Goal: Task Accomplishment & Management: Complete application form

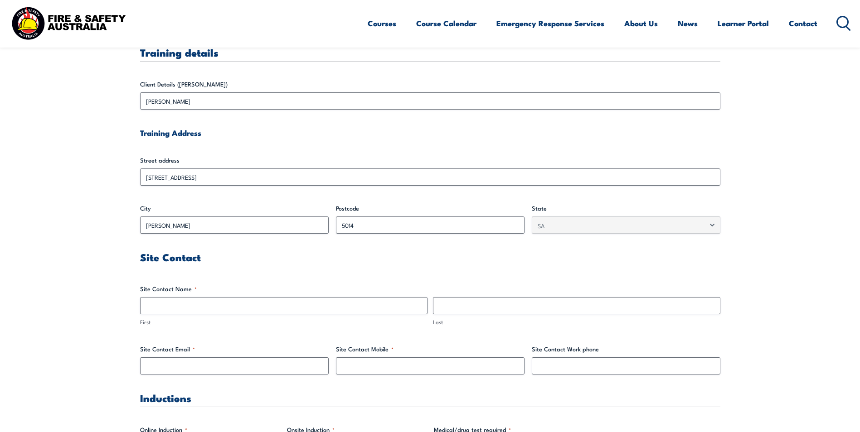
scroll to position [272, 0]
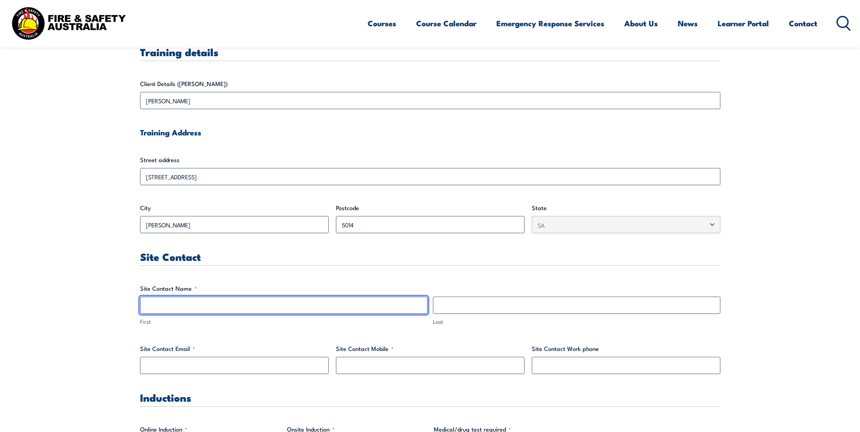
click at [228, 306] on input "First" at bounding box center [283, 305] width 287 height 17
type input "[PERSON_NAME]"
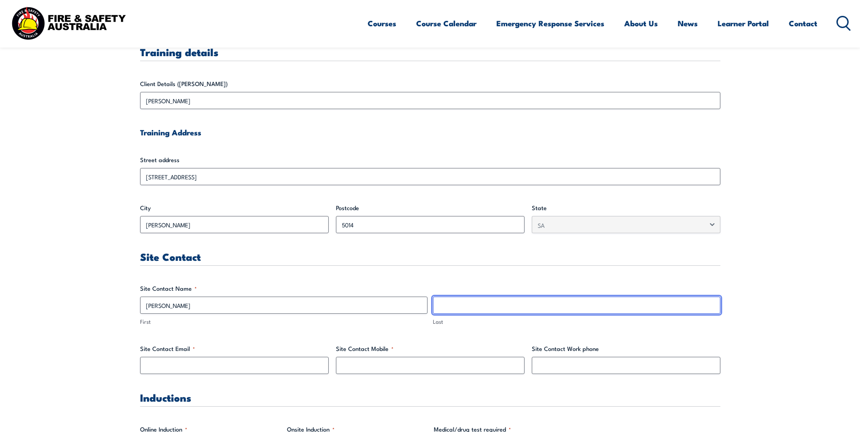
type input "BAKAOUKA"
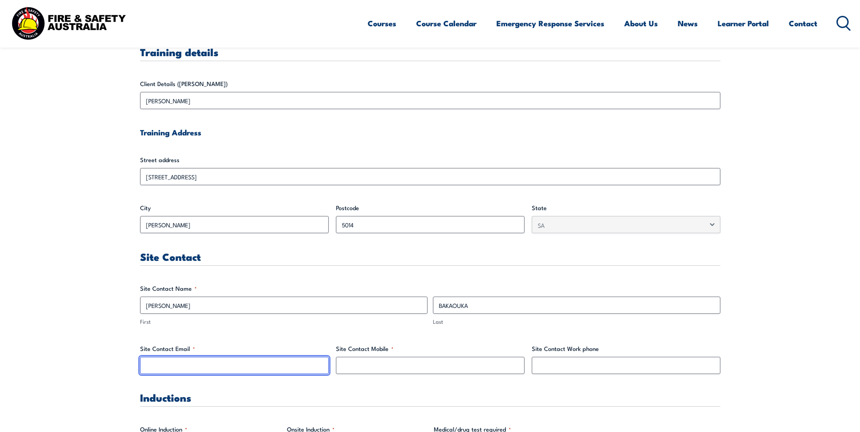
type input "[EMAIL_ADDRESS][DOMAIN_NAME]"
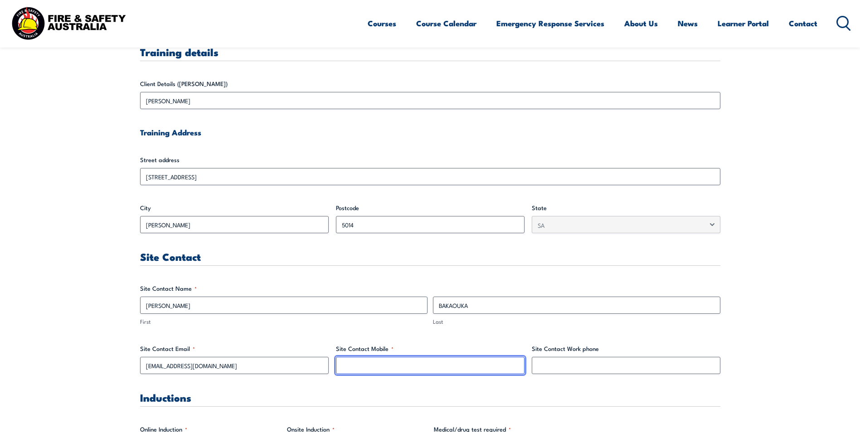
type input "0427971637"
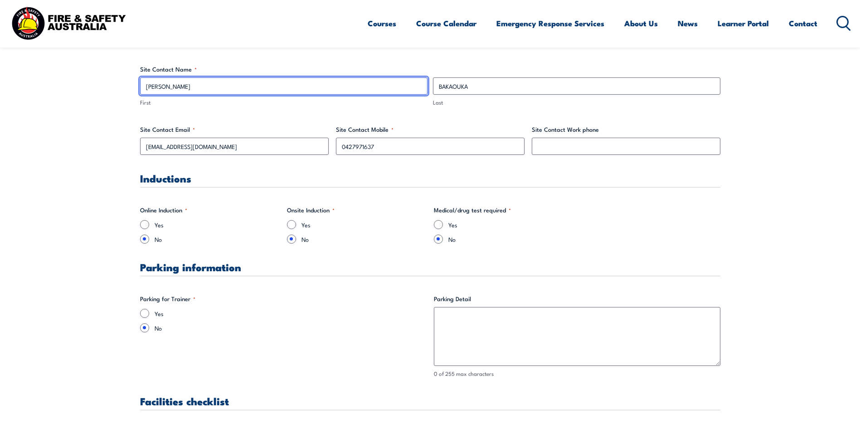
scroll to position [499, 0]
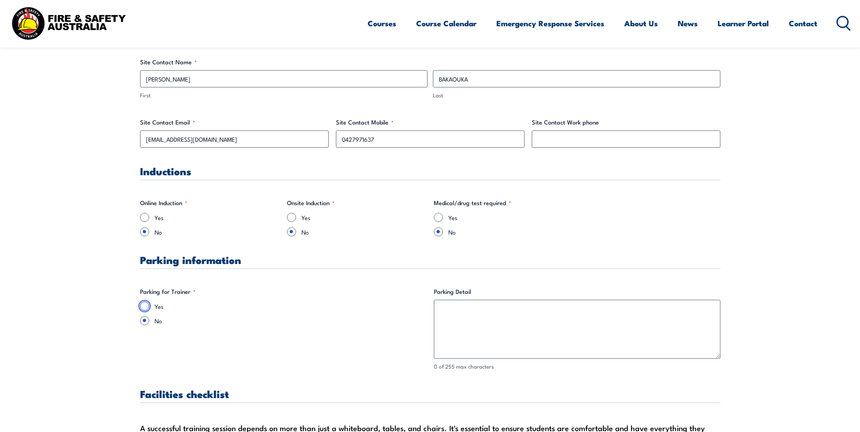
click at [143, 305] on input "Yes" at bounding box center [144, 306] width 9 height 9
radio input "true"
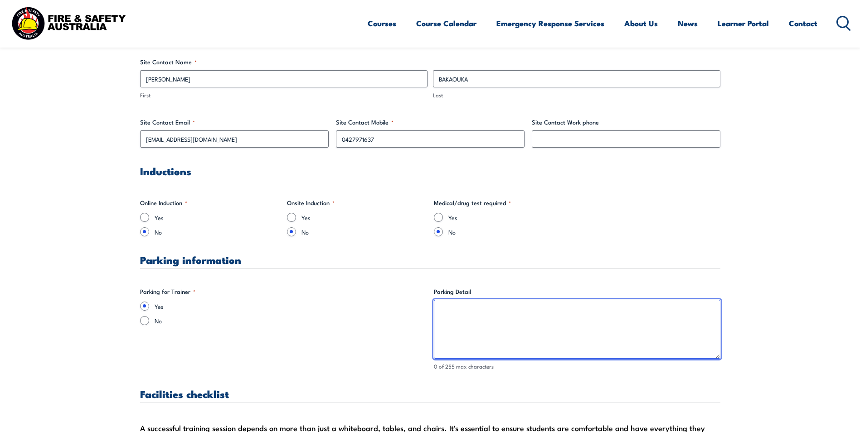
click at [469, 326] on textarea "Parking Detail" at bounding box center [577, 329] width 286 height 59
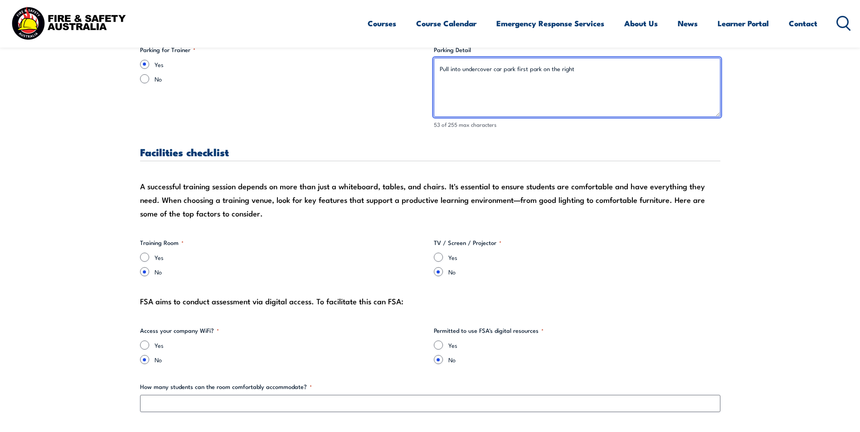
scroll to position [770, 0]
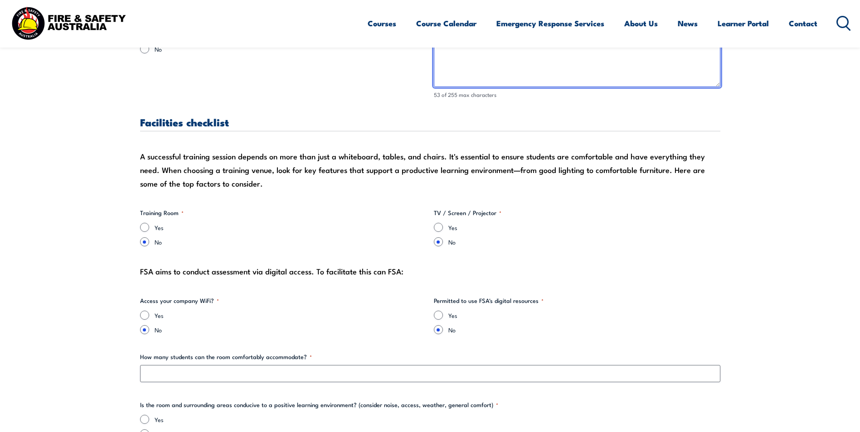
type textarea "Pull into undercover car park first park on the right"
click at [146, 228] on input "Yes" at bounding box center [144, 227] width 9 height 9
radio input "true"
click at [439, 231] on input "Yes" at bounding box center [438, 227] width 9 height 9
radio input "true"
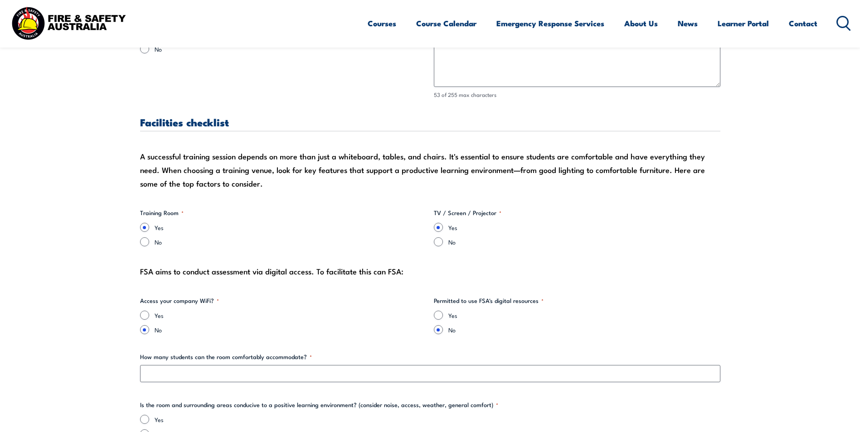
click at [260, 232] on label "Yes" at bounding box center [291, 227] width 272 height 9
click at [149, 232] on input "Yes" at bounding box center [144, 227] width 9 height 9
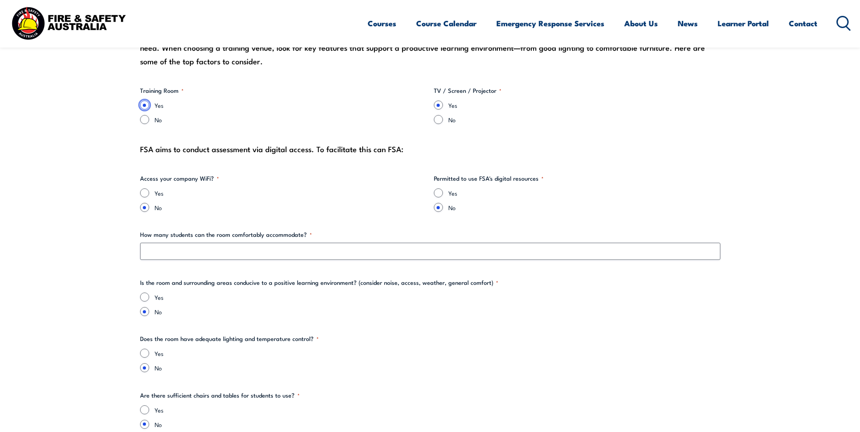
scroll to position [906, 0]
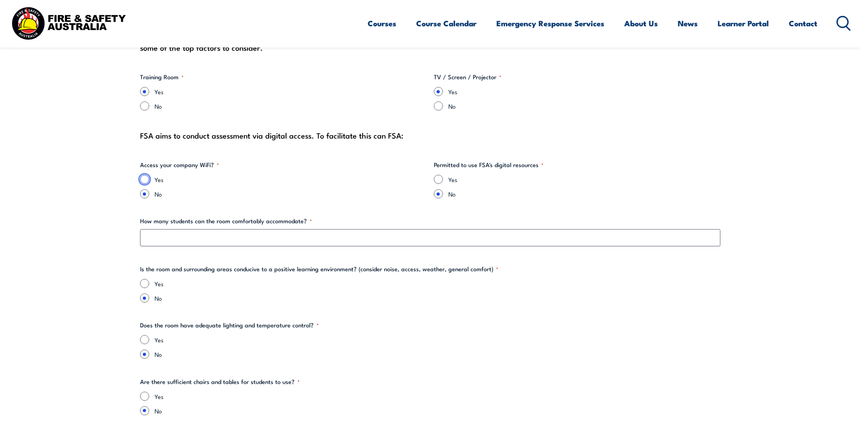
click at [145, 176] on input "Yes" at bounding box center [144, 179] width 9 height 9
radio input "true"
click at [442, 181] on input "Yes" at bounding box center [438, 179] width 9 height 9
radio input "true"
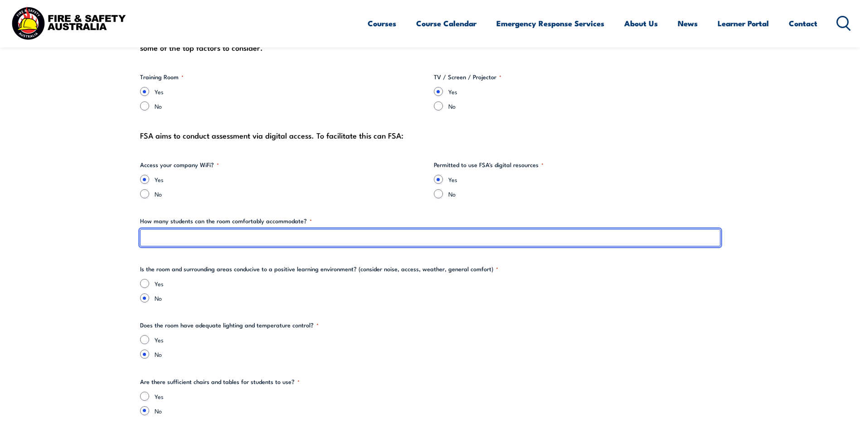
click at [192, 239] on input "How many students can the room comfortably accommodate? *" at bounding box center [430, 237] width 580 height 17
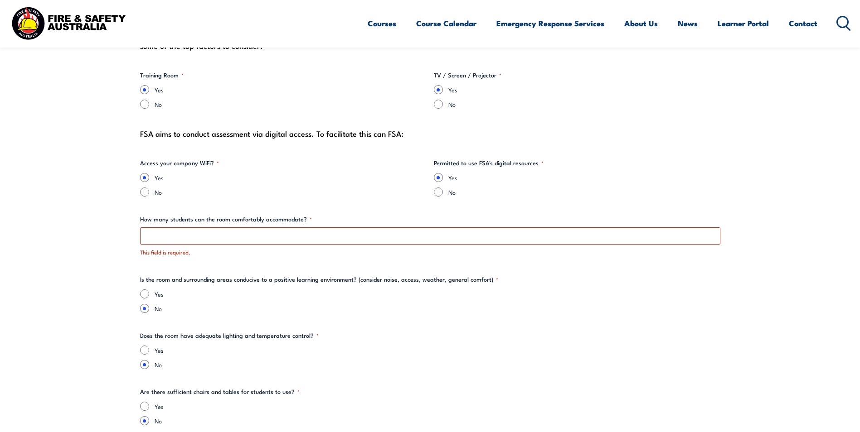
scroll to position [991, 0]
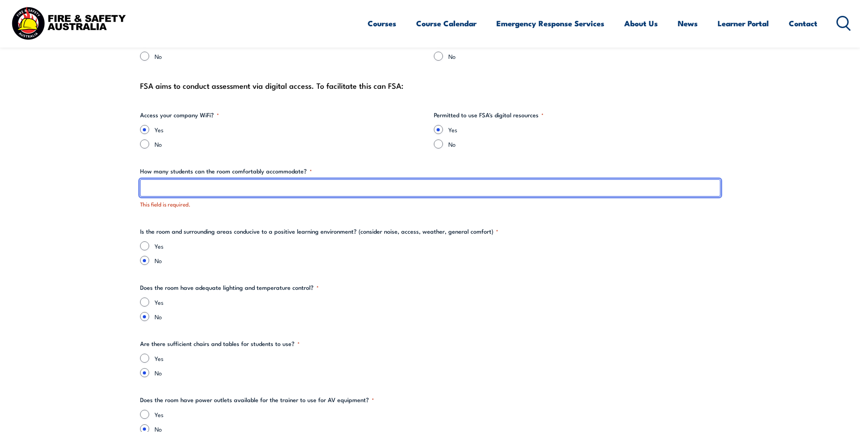
click at [173, 192] on input "How many students can the room comfortably accommodate? *" at bounding box center [430, 187] width 580 height 17
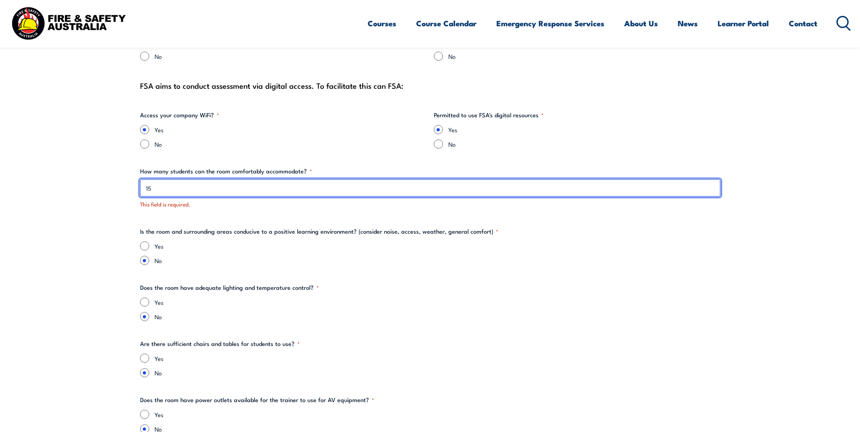
click at [159, 185] on input "15" at bounding box center [430, 187] width 580 height 17
type input "16"
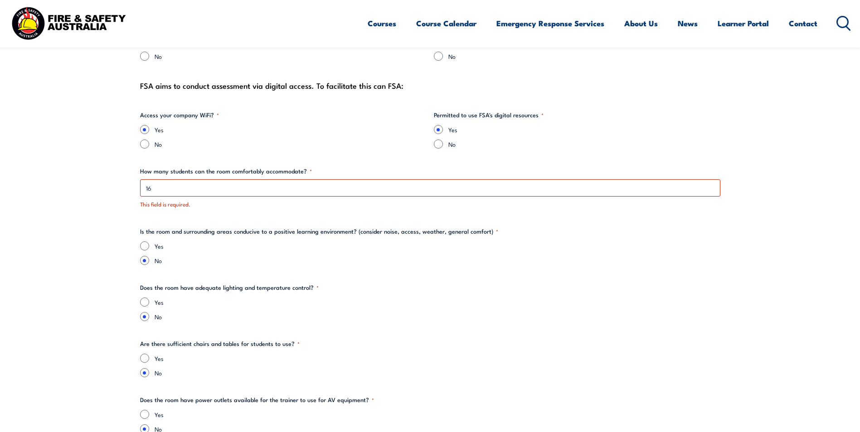
click at [145, 247] on input "Yes" at bounding box center [144, 246] width 9 height 9
radio input "true"
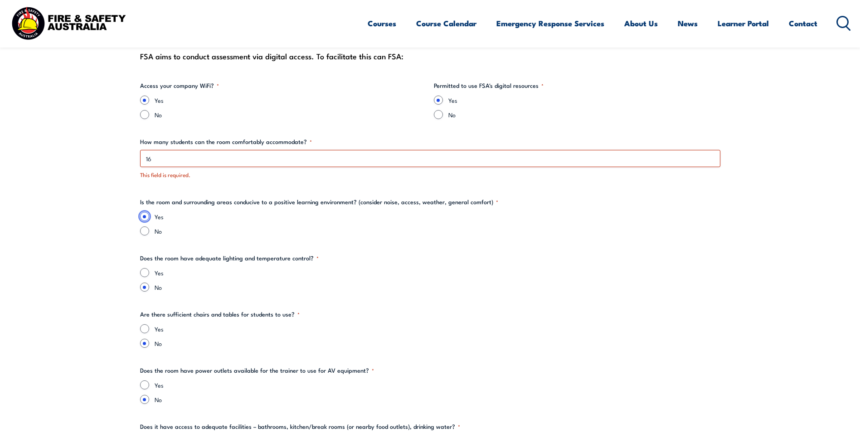
scroll to position [1037, 0]
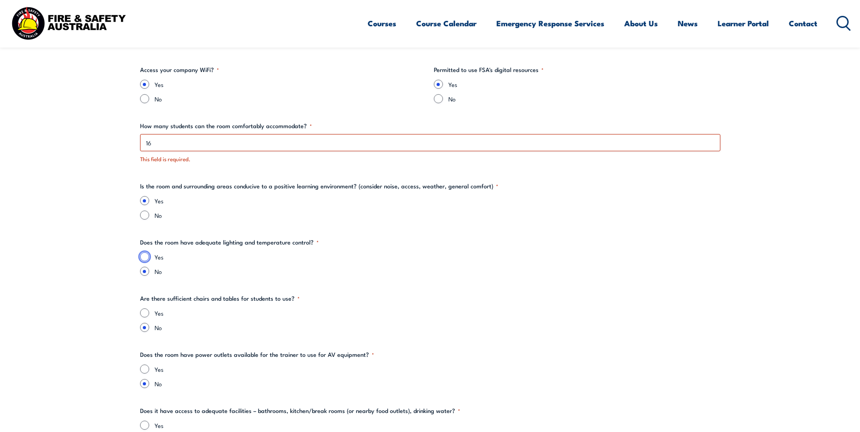
click at [145, 259] on input "Yes" at bounding box center [144, 256] width 9 height 9
radio input "true"
click at [147, 312] on input "Yes" at bounding box center [144, 313] width 9 height 9
radio input "true"
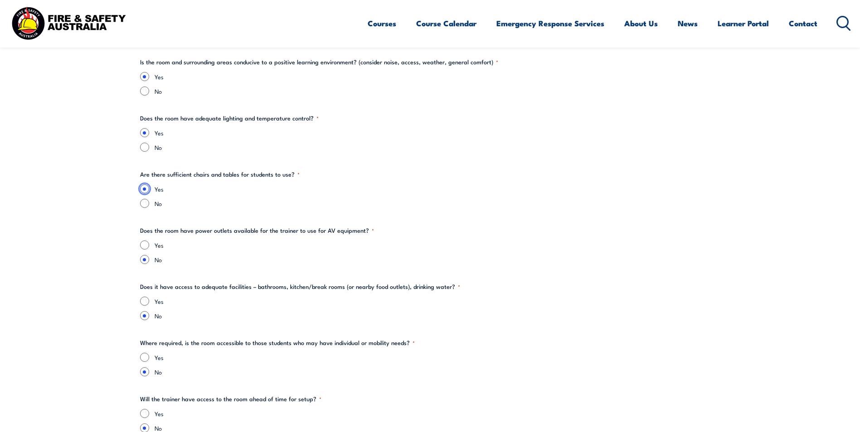
scroll to position [1172, 0]
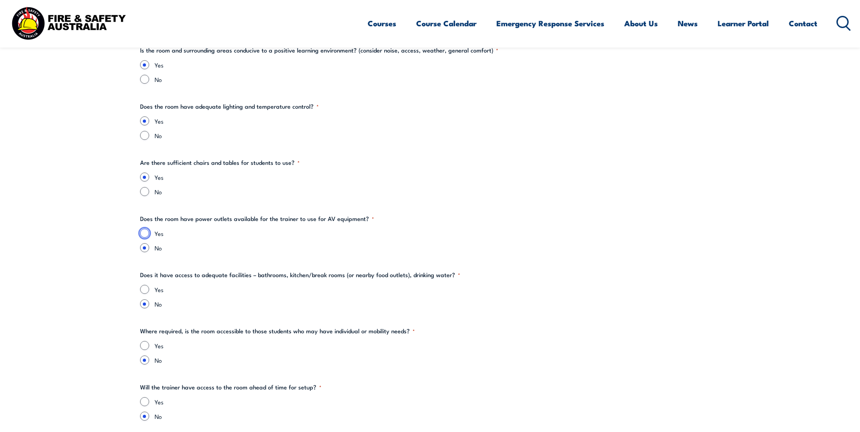
click at [145, 232] on input "Yes" at bounding box center [144, 233] width 9 height 9
radio input "true"
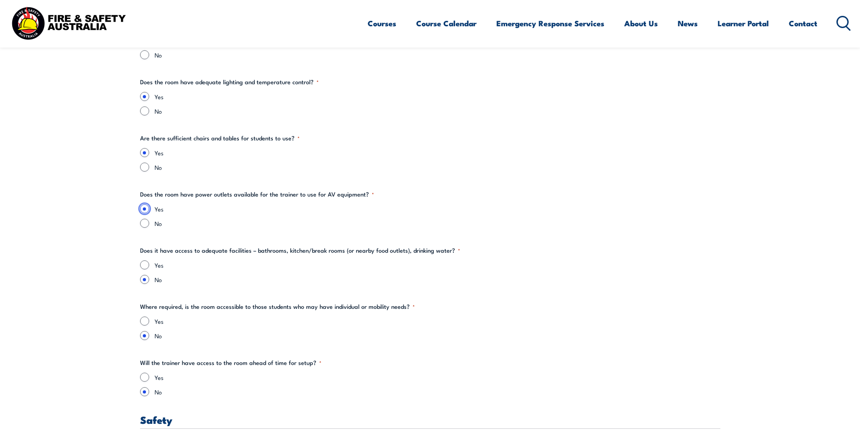
scroll to position [1218, 0]
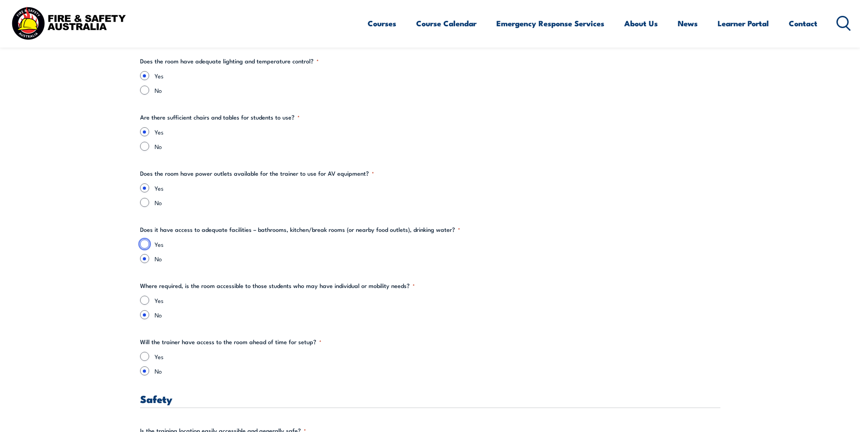
click at [147, 242] on input "Yes" at bounding box center [144, 244] width 9 height 9
radio input "true"
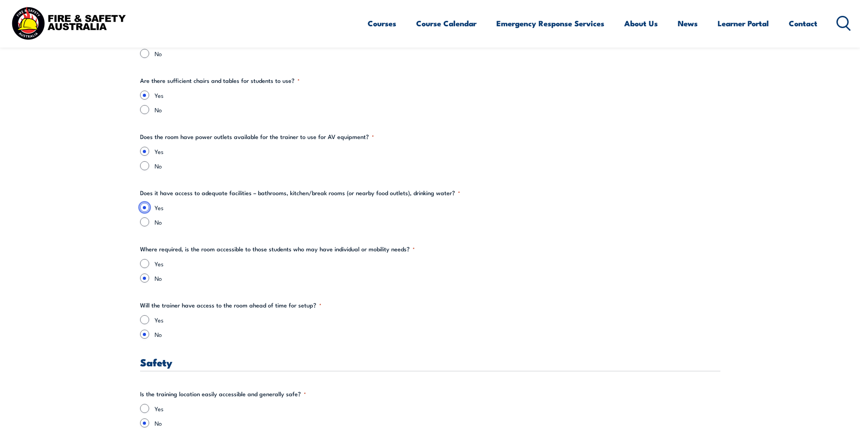
scroll to position [1308, 0]
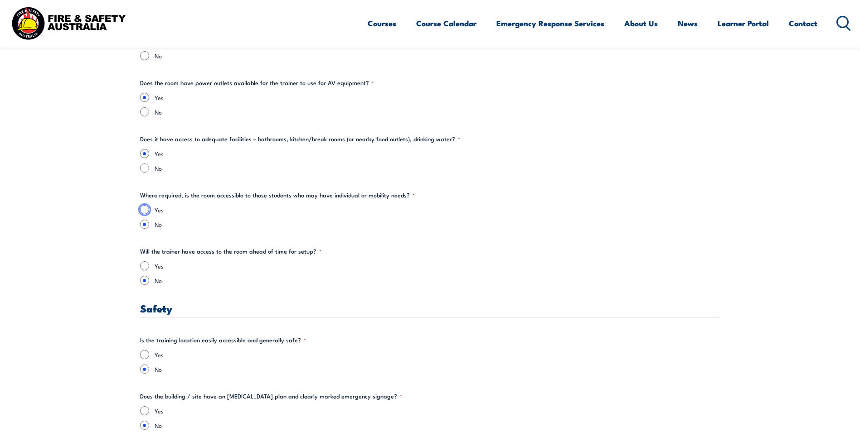
click at [147, 212] on input "Yes" at bounding box center [144, 209] width 9 height 9
radio input "true"
click at [144, 267] on input "Yes" at bounding box center [144, 266] width 9 height 9
radio input "true"
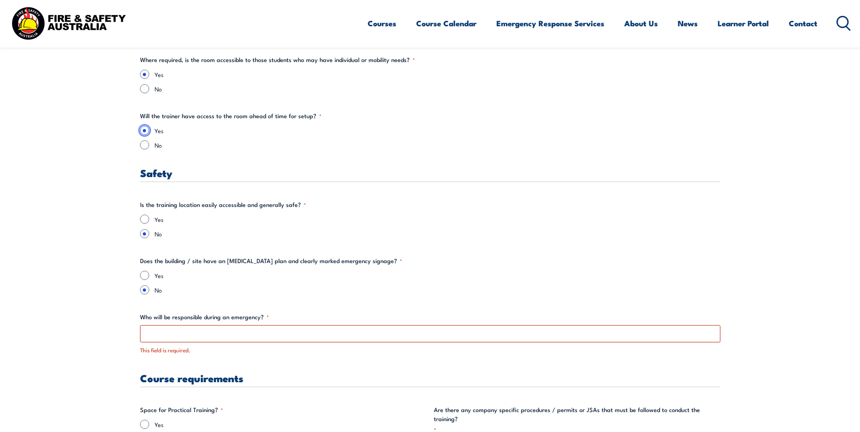
scroll to position [1444, 0]
click at [143, 222] on input "Yes" at bounding box center [144, 218] width 9 height 9
radio input "true"
click at [145, 273] on input "Yes" at bounding box center [144, 275] width 9 height 9
radio input "true"
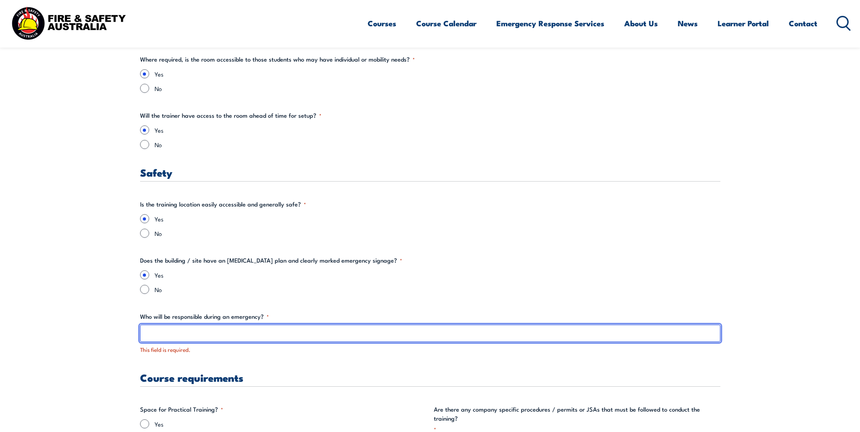
click at [168, 334] on input "Who will be responsible during an emergency? *" at bounding box center [430, 333] width 580 height 17
type input "[PERSON_NAME]"
drag, startPoint x: 169, startPoint y: 338, endPoint x: 47, endPoint y: 324, distance: 122.7
click at [47, 324] on section "There was a problem with your submission. Please review the fields below. " * "…" at bounding box center [430, 178] width 860 height 2726
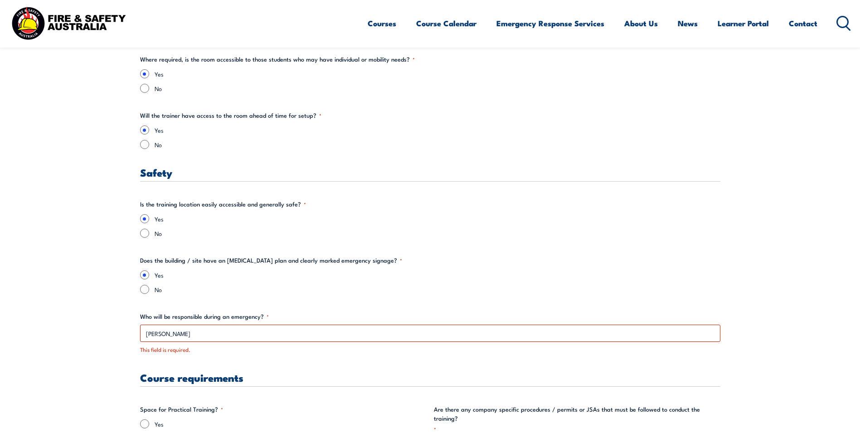
click at [70, 302] on section "There was a problem with your submission. Please review the fields below. " * "…" at bounding box center [430, 178] width 860 height 2726
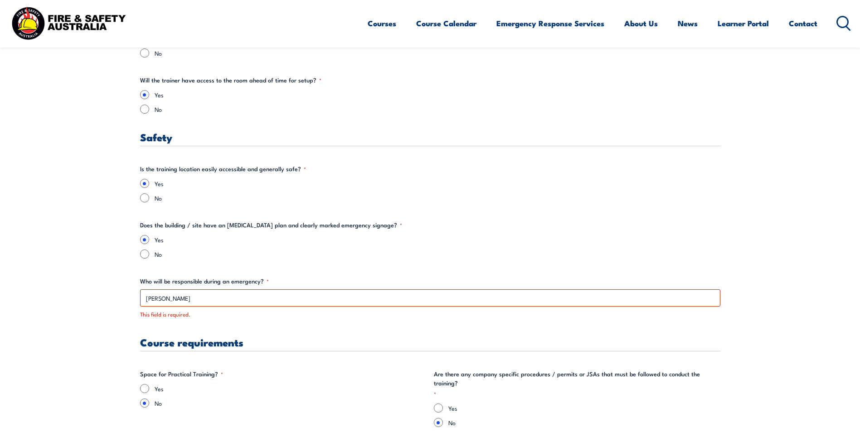
scroll to position [1535, 0]
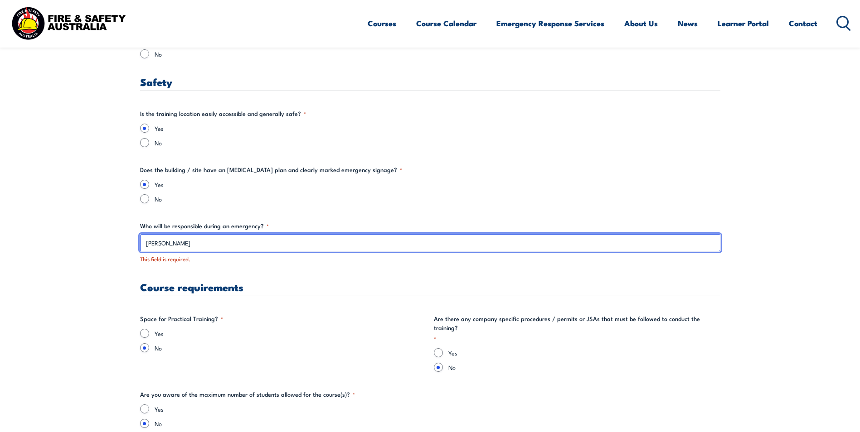
click at [218, 241] on input "[PERSON_NAME]" at bounding box center [430, 242] width 580 height 17
type input "[PERSON_NAME]"
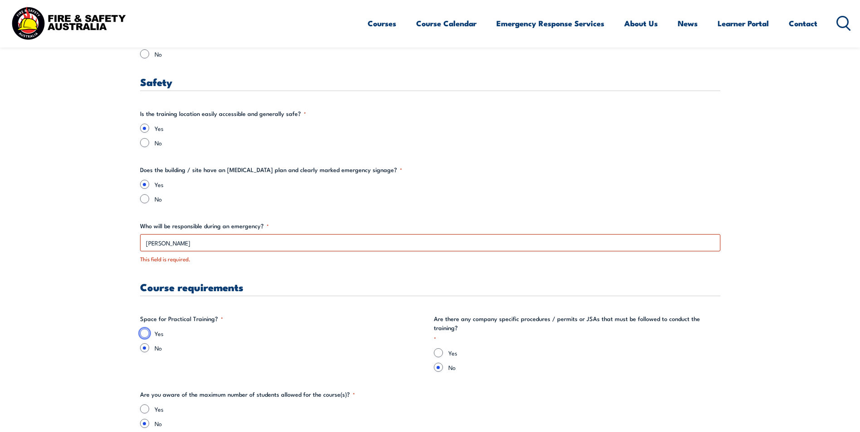
click at [143, 332] on input "Yes" at bounding box center [144, 333] width 9 height 9
radio input "true"
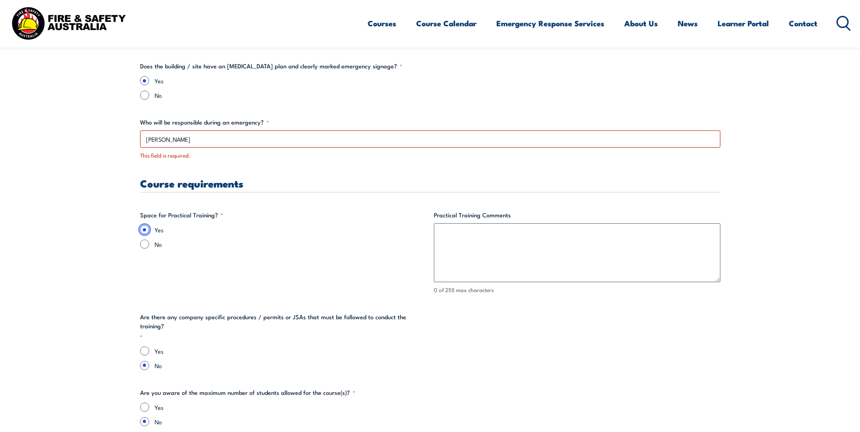
scroll to position [1671, 0]
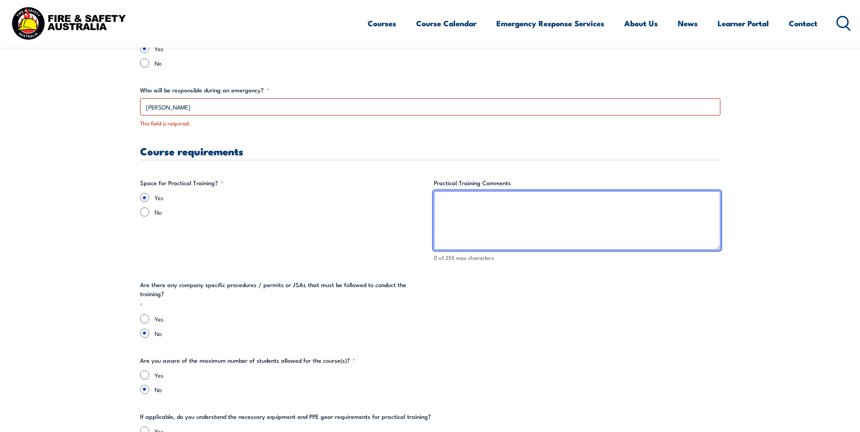
click at [489, 212] on textarea "Practical Training Comments" at bounding box center [577, 220] width 286 height 59
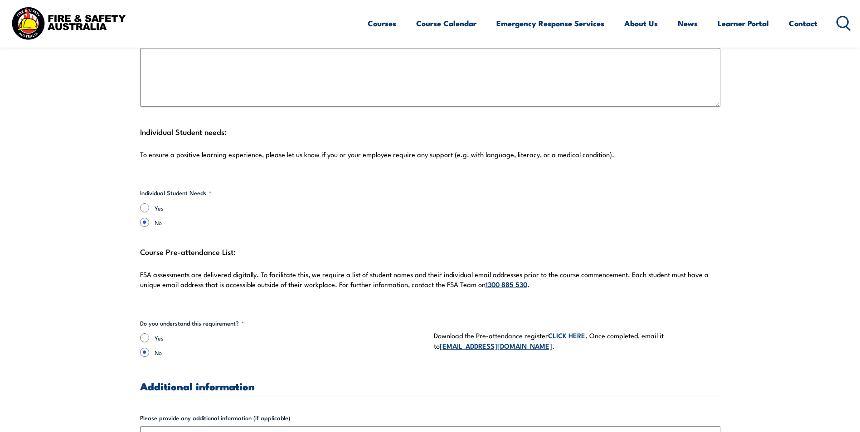
scroll to position [2351, 0]
type textarea "N/A"
click at [146, 333] on input "Yes" at bounding box center [144, 337] width 9 height 9
radio input "true"
click at [197, 333] on label "Yes" at bounding box center [291, 337] width 272 height 9
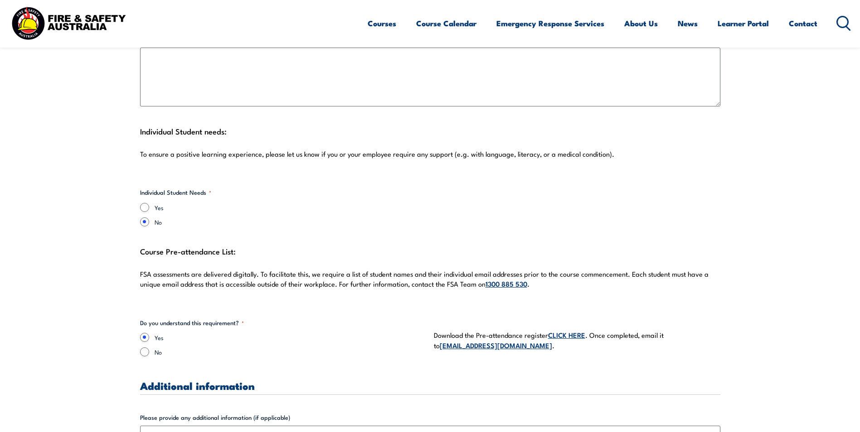
click at [149, 333] on input "Yes" at bounding box center [144, 337] width 9 height 9
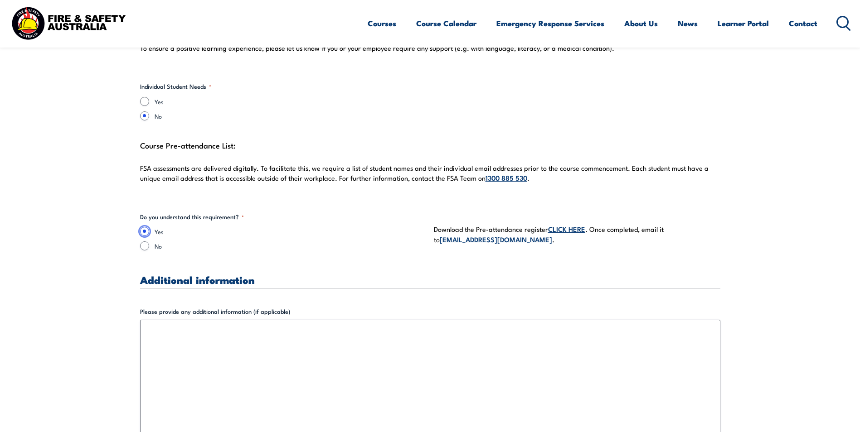
scroll to position [2487, 0]
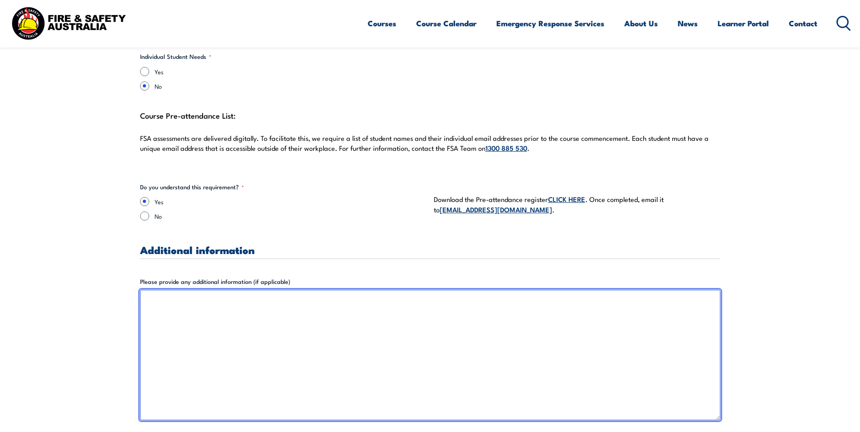
click at [292, 316] on textarea "Please provide any additional information (if applicable)" at bounding box center [430, 355] width 580 height 131
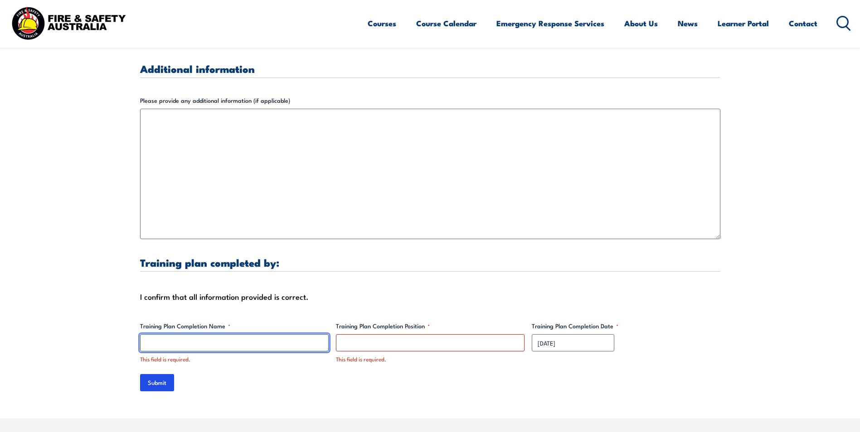
click at [179, 337] on input "Training Plan Completion Name *" at bounding box center [234, 342] width 189 height 17
type input "[PERSON_NAME]"
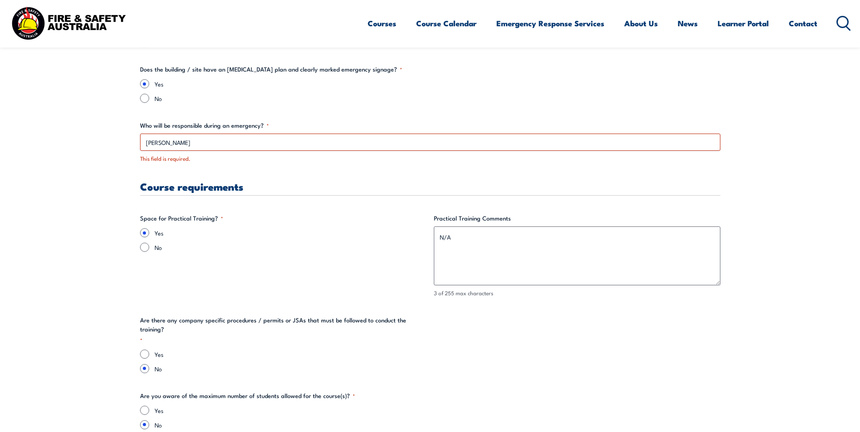
scroll to position [1626, 0]
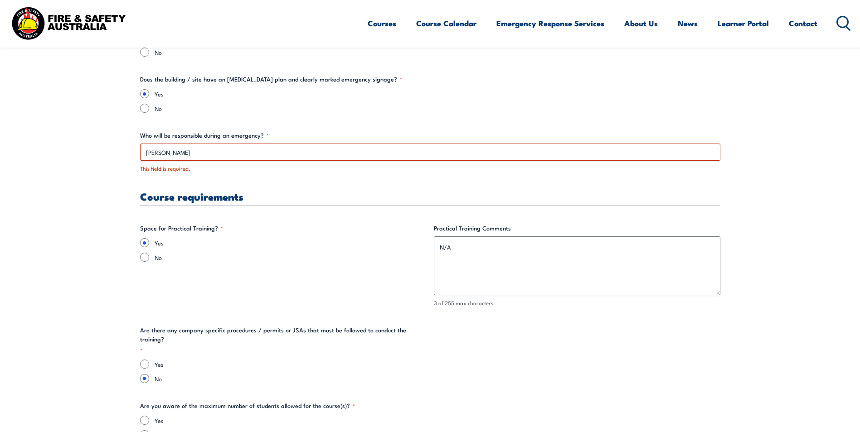
type input "manager, workforce programs and partnerships"
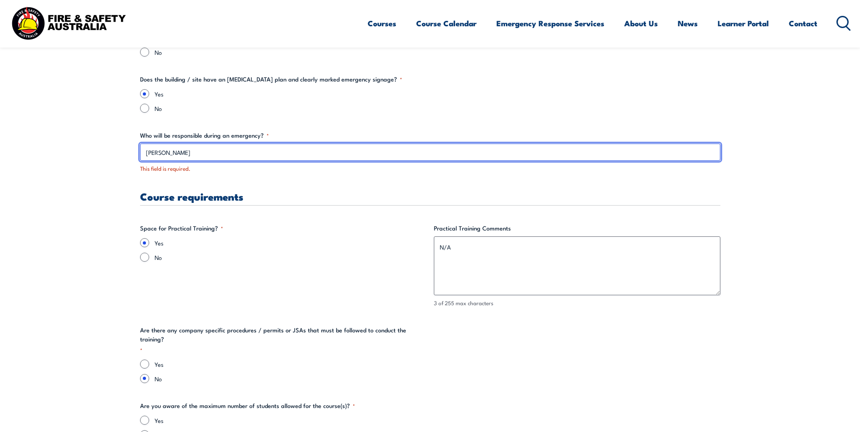
click at [208, 147] on input "[PERSON_NAME]" at bounding box center [430, 152] width 580 height 17
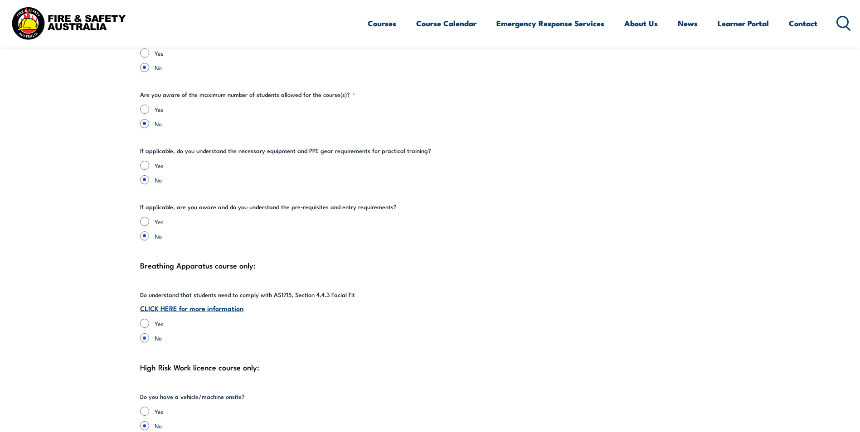
scroll to position [2034, 0]
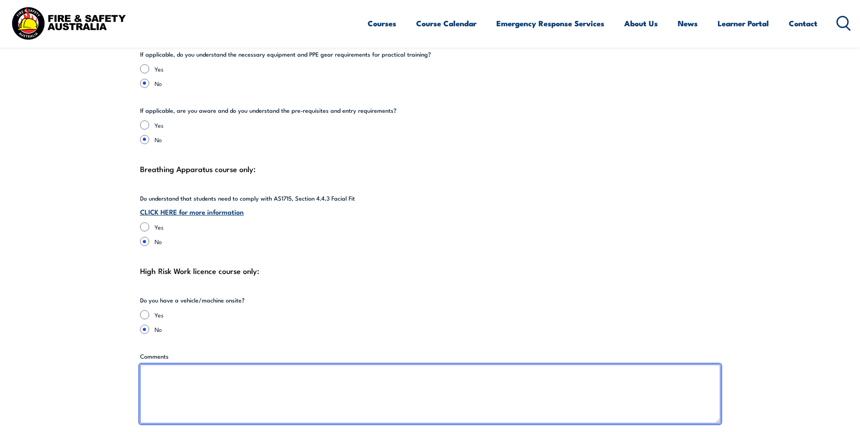
click at [173, 386] on textarea "Comments" at bounding box center [430, 394] width 580 height 59
type textarea "N/A"
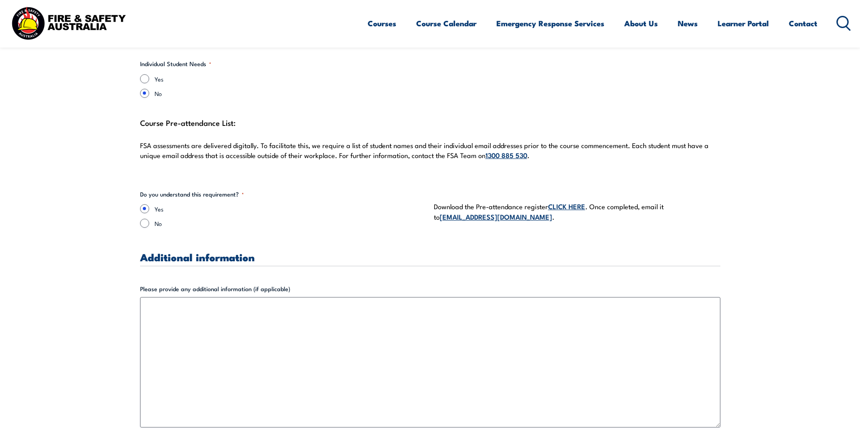
scroll to position [2532, 0]
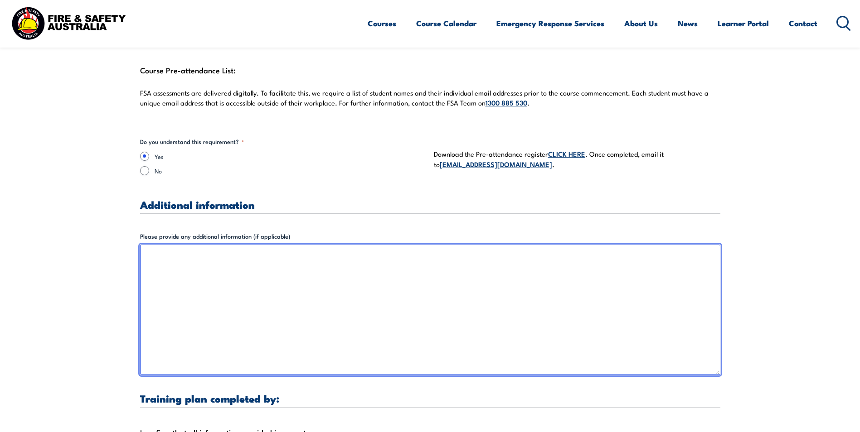
click at [223, 310] on textarea "Please provide any additional information (if applicable)" at bounding box center [430, 310] width 580 height 131
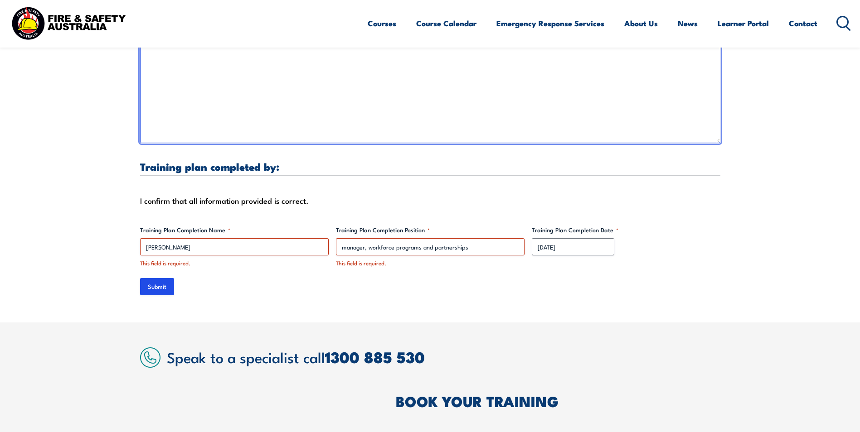
scroll to position [2849, 0]
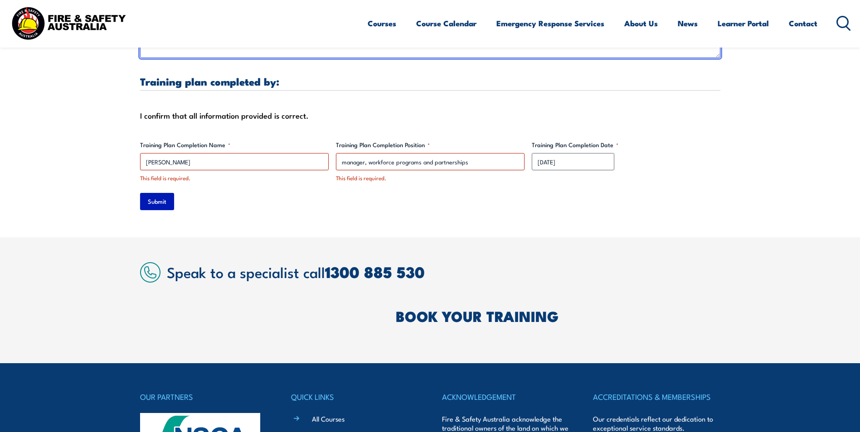
type textarea "If I have answered No to something that needs to be a yes, Please provide more …"
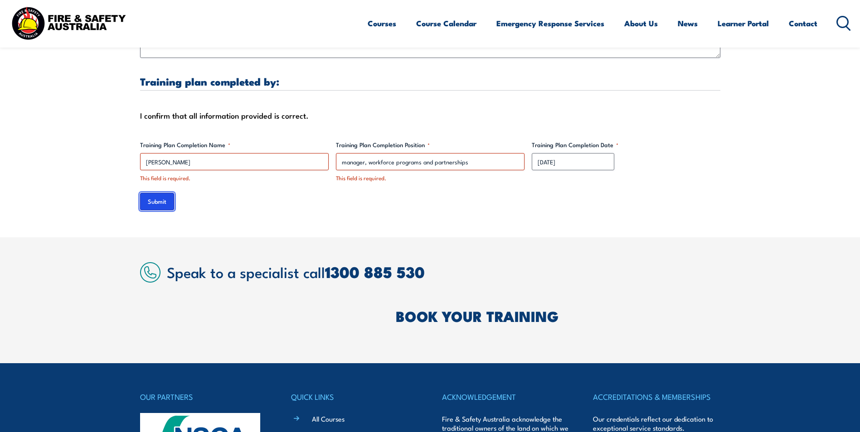
click at [160, 193] on input "Submit" at bounding box center [157, 201] width 34 height 17
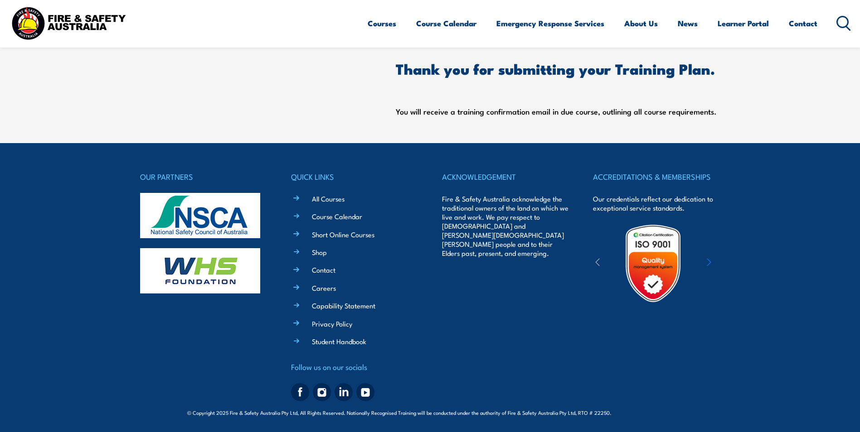
scroll to position [0, 0]
